Goal: Information Seeking & Learning: Understand process/instructions

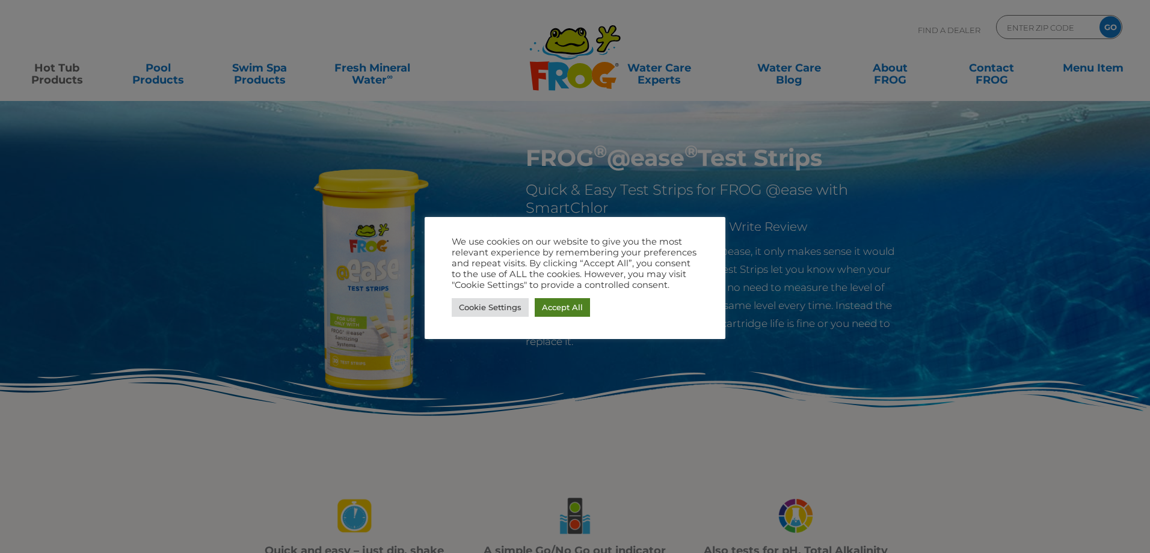
click at [550, 307] on link "Accept All" at bounding box center [562, 307] width 55 height 19
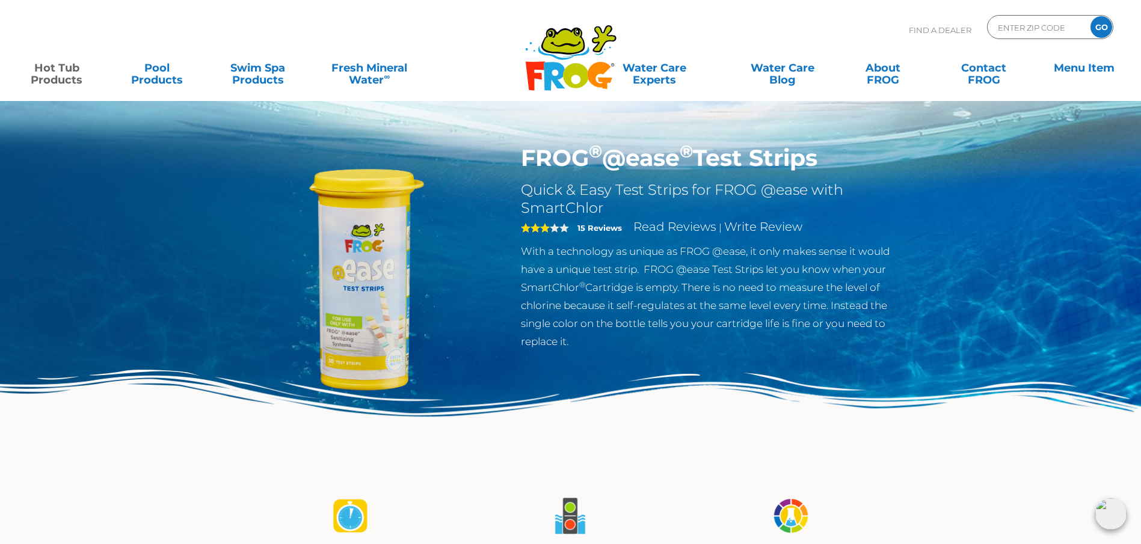
click at [541, 228] on span "3" at bounding box center [535, 228] width 29 height 10
click at [659, 226] on link "Read Reviews" at bounding box center [674, 226] width 83 height 14
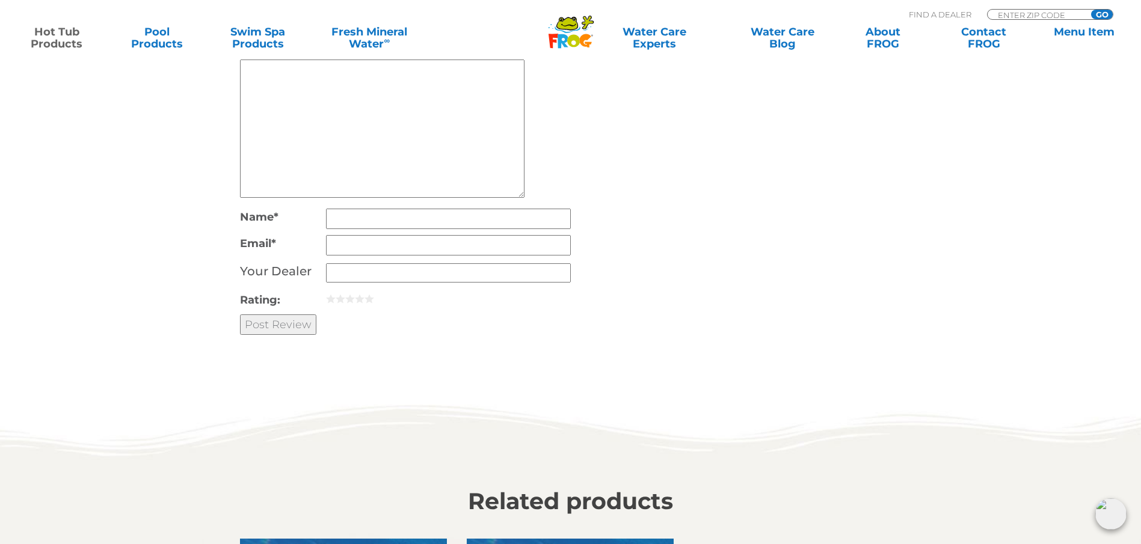
scroll to position [3040, 0]
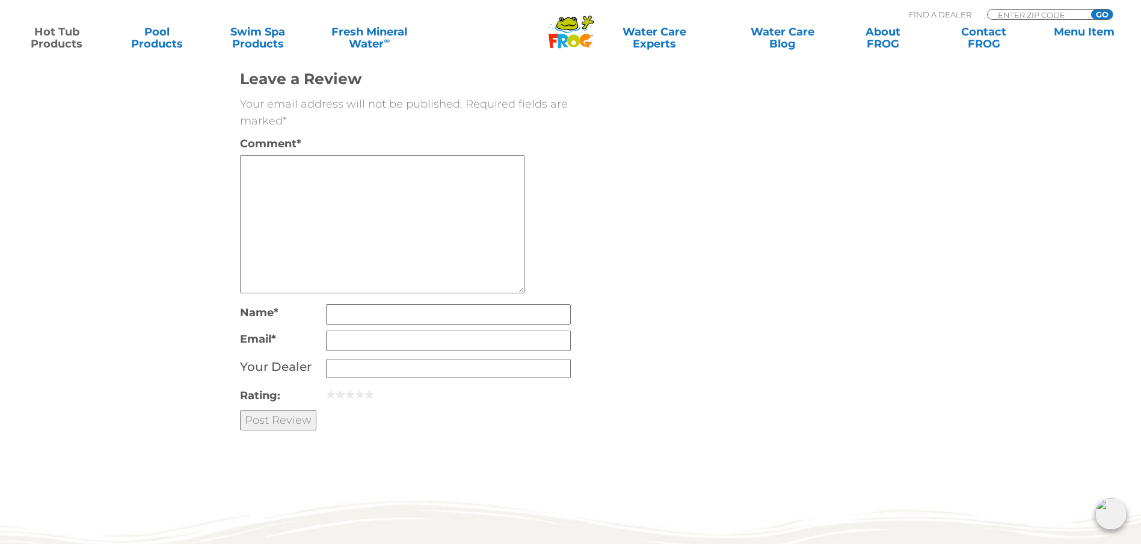
scroll to position [4303, 0]
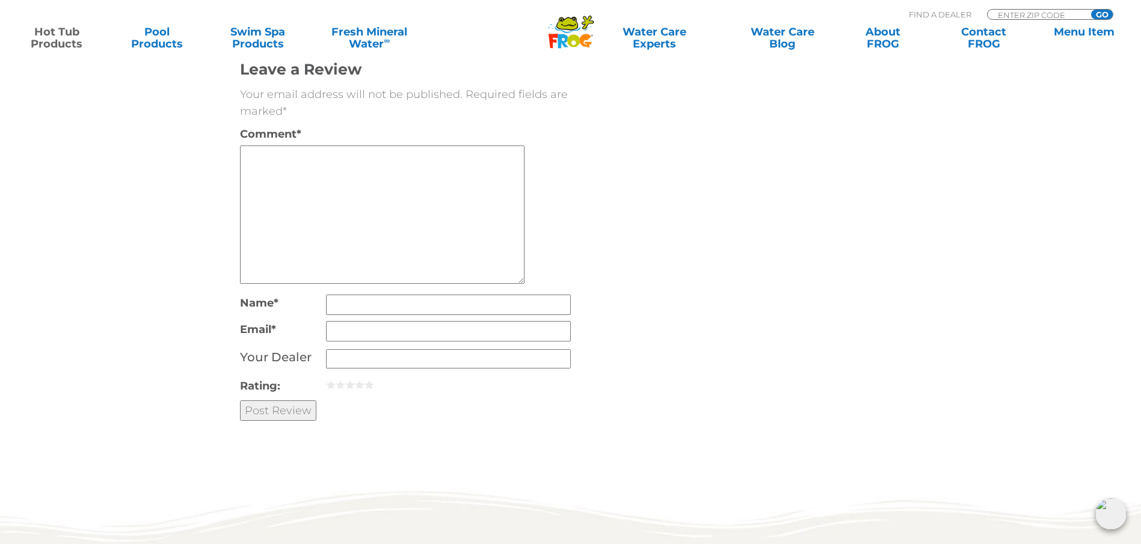
click at [382, 29] on link "DISPLAY MORE REVIEWS" at bounding box center [334, 13] width 188 height 31
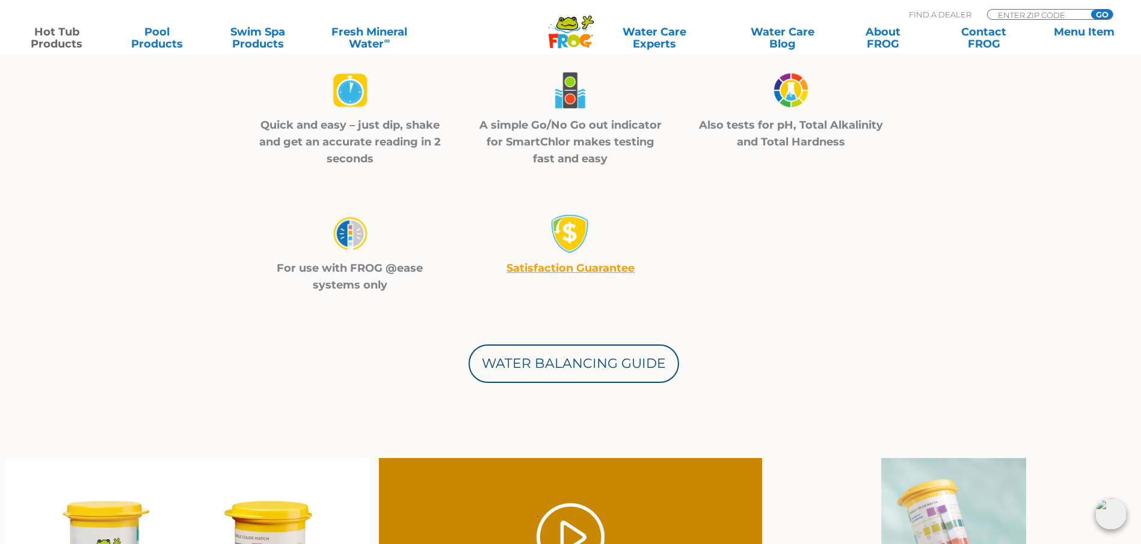
scroll to position [455, 0]
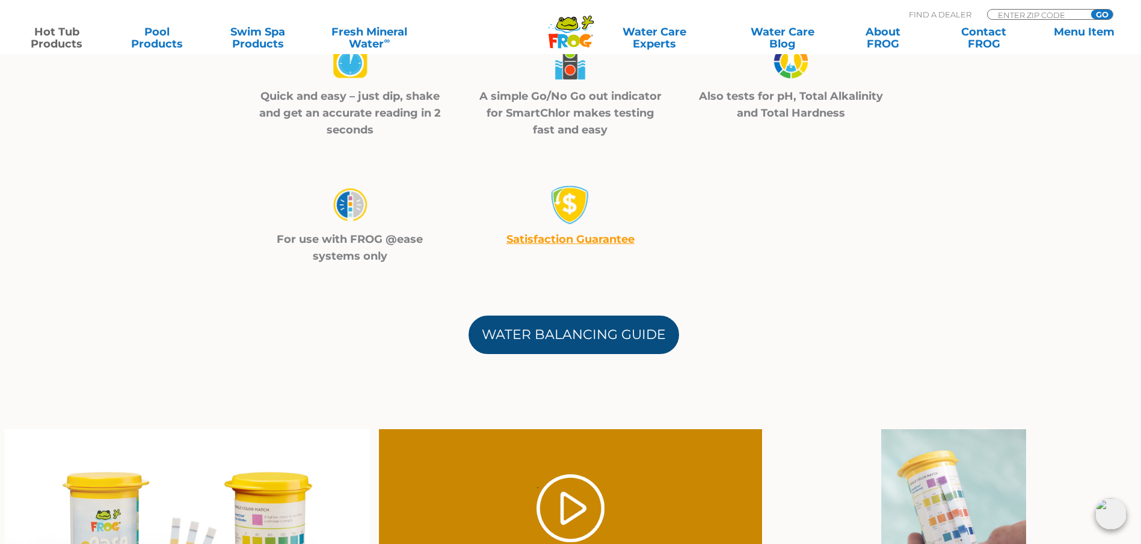
click at [553, 330] on link "Water Balancing Guide" at bounding box center [573, 335] width 210 height 38
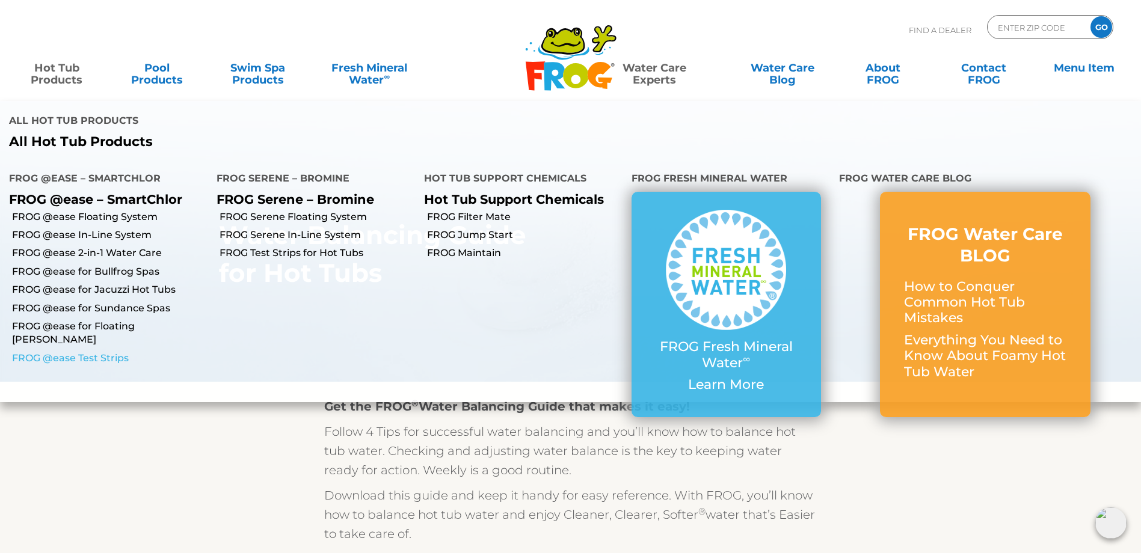
click at [87, 352] on link "FROG @ease Test Strips" at bounding box center [109, 358] width 195 height 13
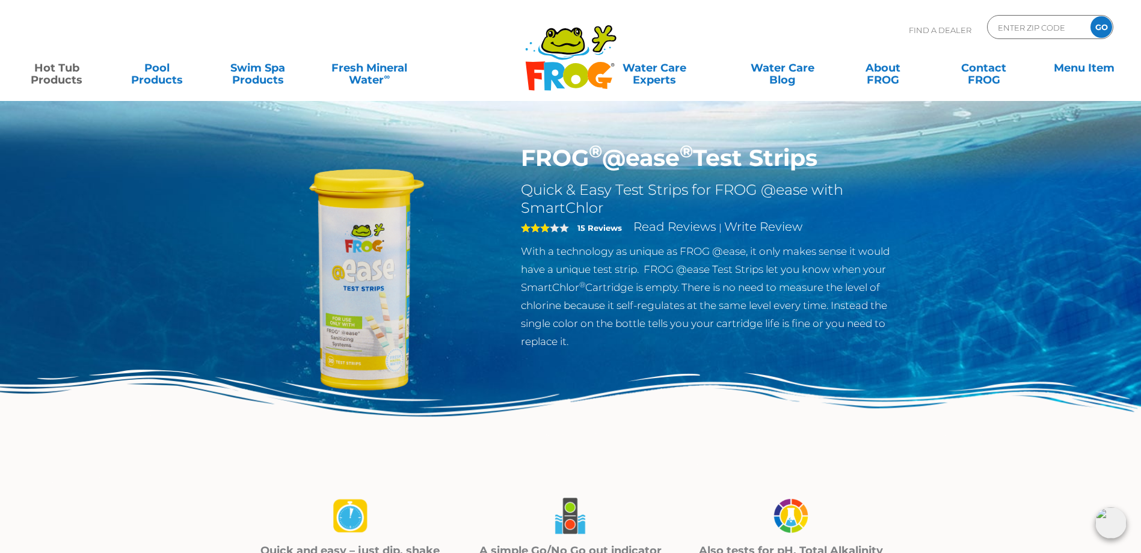
click at [123, 33] on div "Find A Dealer ENTER ZIP CODE GO" at bounding box center [570, 35] width 1117 height 41
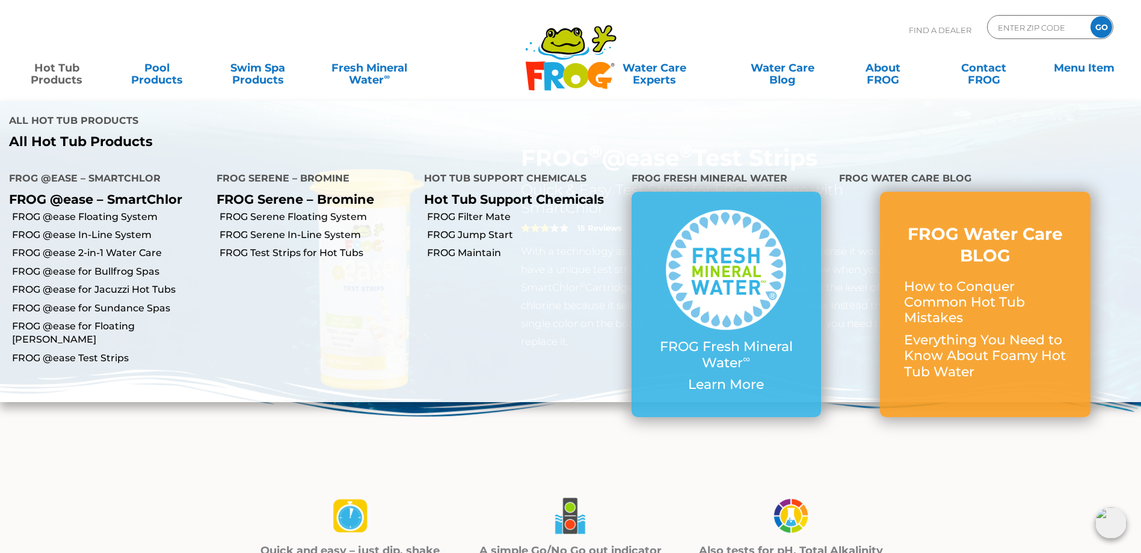
click at [155, 192] on p "FROG @ease – SmartChlor" at bounding box center [103, 199] width 189 height 15
click at [127, 265] on link "FROG @ease for Bullfrog Spas" at bounding box center [109, 271] width 195 height 13
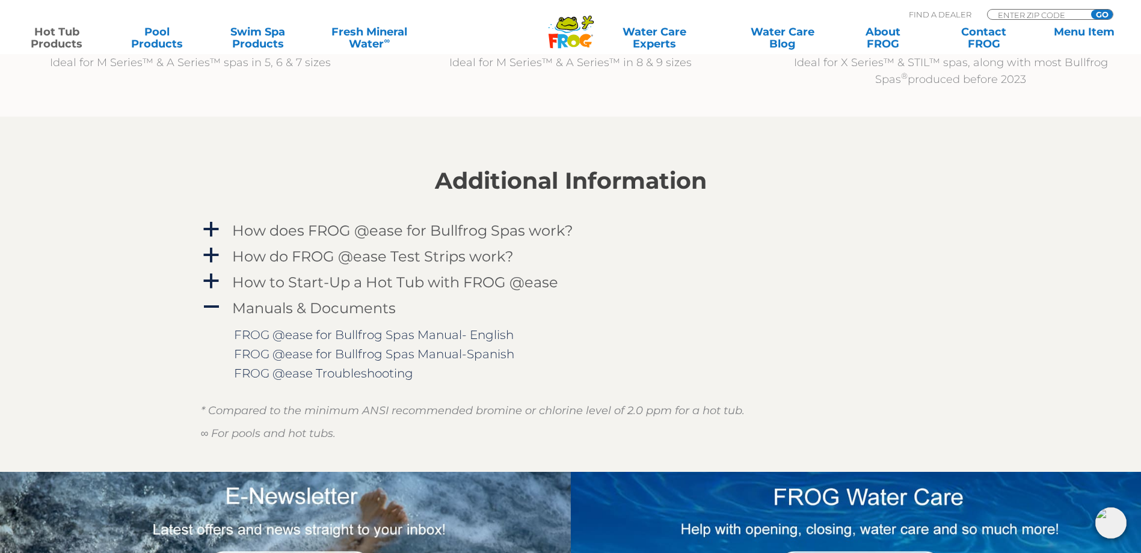
scroll to position [1563, 0]
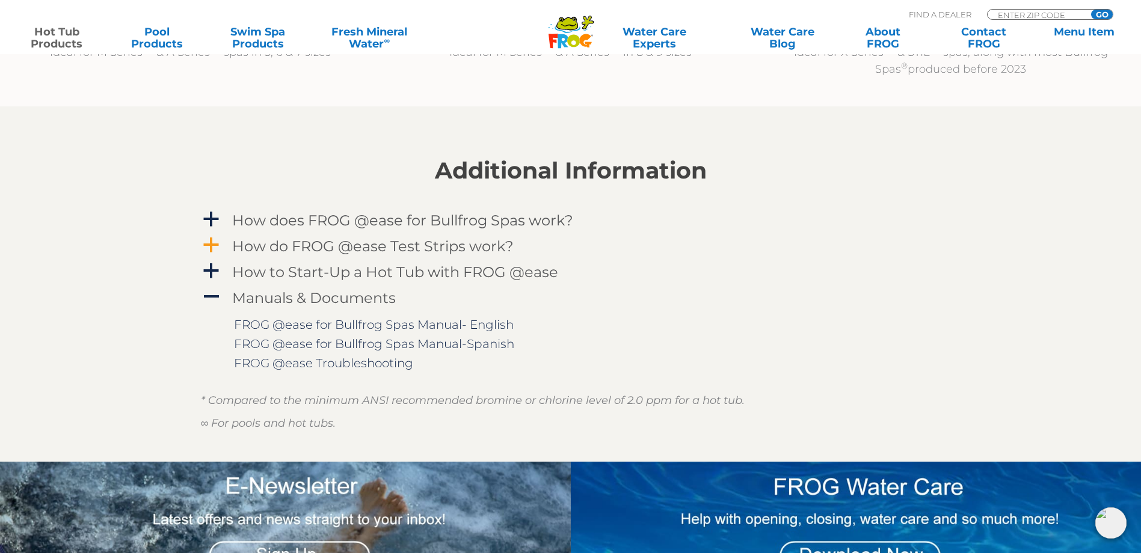
click at [496, 248] on h4 "How do FROG @ease Test Strips work?" at bounding box center [372, 246] width 281 height 16
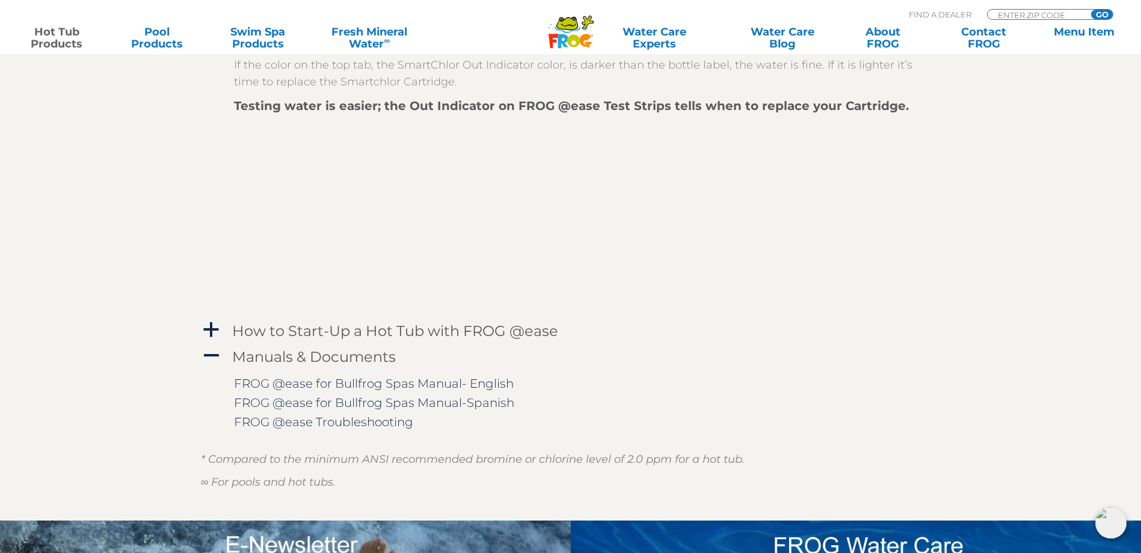
scroll to position [1864, 0]
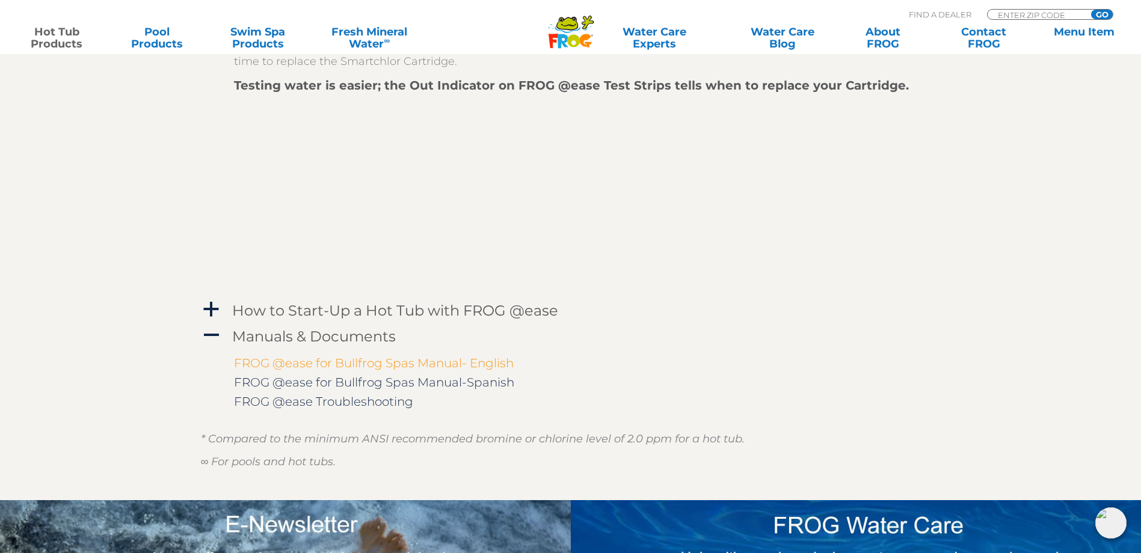
click at [330, 361] on link "FROG @ease for Bullfrog Spas Manual- English" at bounding box center [374, 363] width 280 height 14
